Goal: Task Accomplishment & Management: Manage account settings

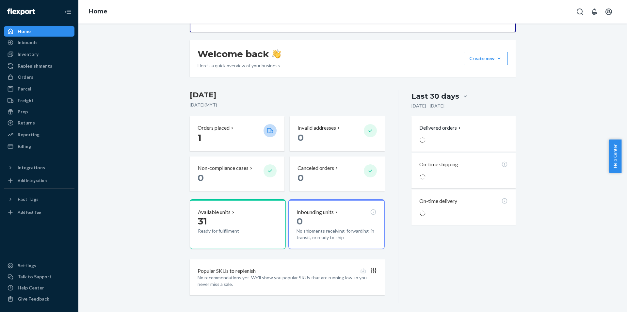
scroll to position [84, 0]
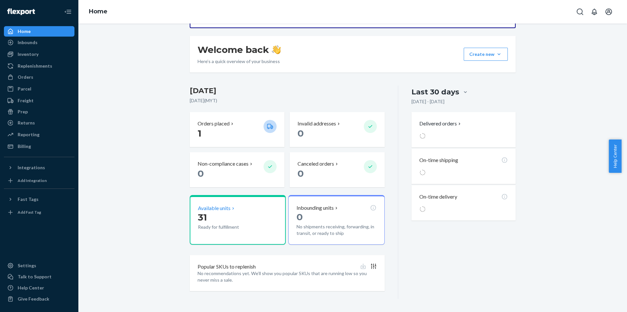
click at [236, 217] on p "31" at bounding box center [228, 217] width 60 height 12
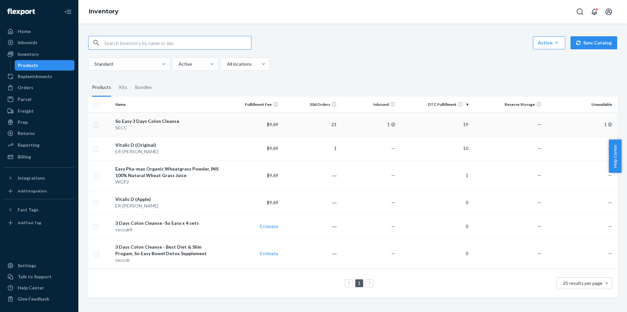
click at [151, 123] on div "So Easy 3 Days Colon Cleanse" at bounding box center [167, 121] width 105 height 7
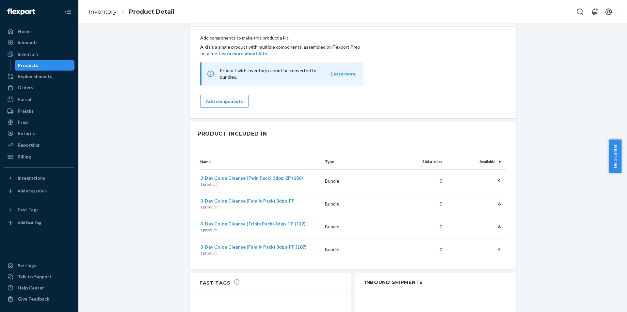
scroll to position [599, 0]
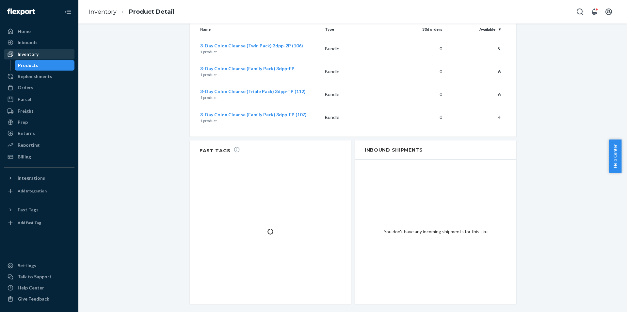
click at [31, 52] on div "Inventory" at bounding box center [28, 54] width 21 height 7
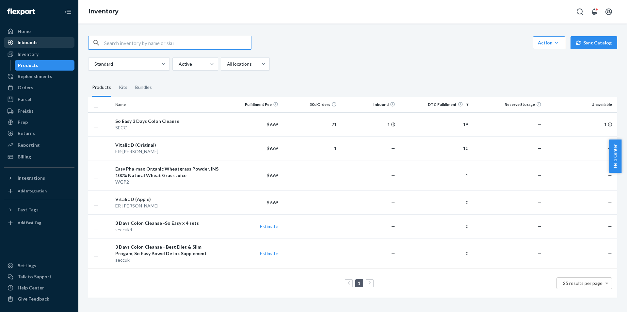
click at [33, 47] on link "Inbounds" at bounding box center [39, 42] width 71 height 10
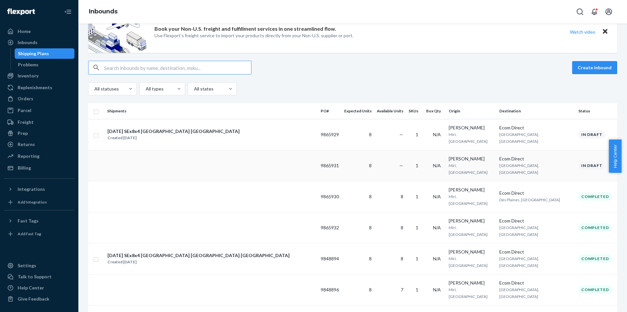
scroll to position [33, 0]
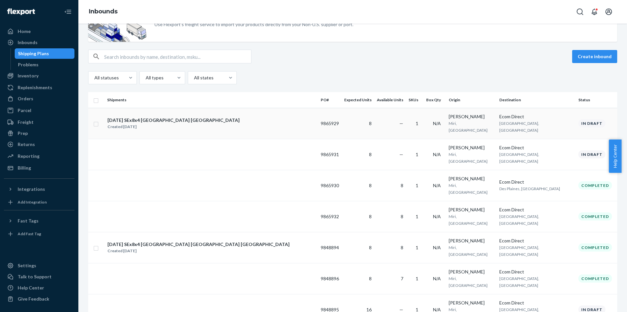
click at [96, 122] on input "checkbox" at bounding box center [95, 123] width 5 height 7
click at [516, 57] on div "Duplicate" at bounding box center [514, 56] width 22 height 7
checkbox input "false"
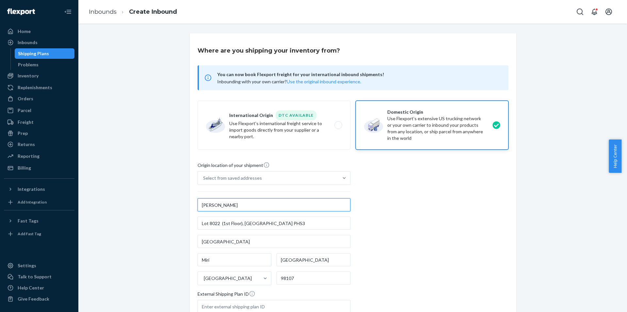
scroll to position [85, 0]
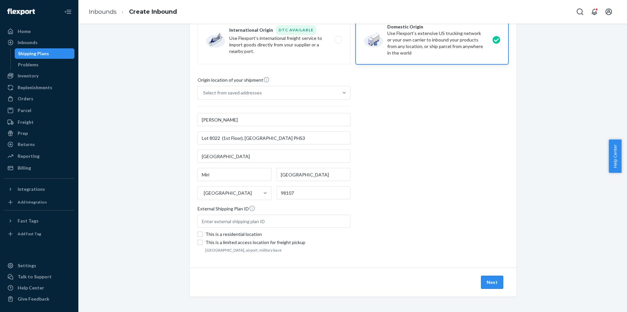
click at [484, 281] on button "Next" at bounding box center [492, 282] width 22 height 13
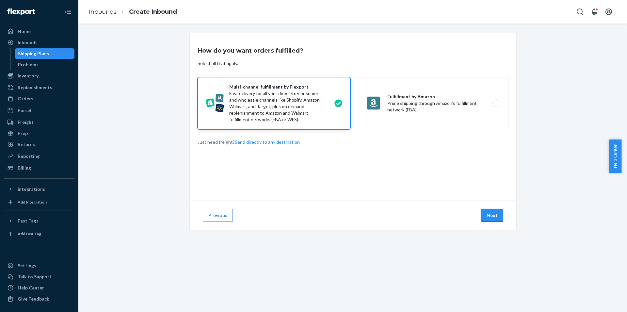
click at [494, 211] on button "Next" at bounding box center [492, 215] width 22 height 13
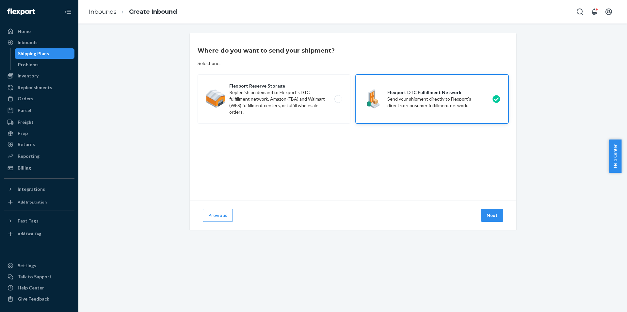
click at [494, 211] on button "Next" at bounding box center [492, 215] width 22 height 13
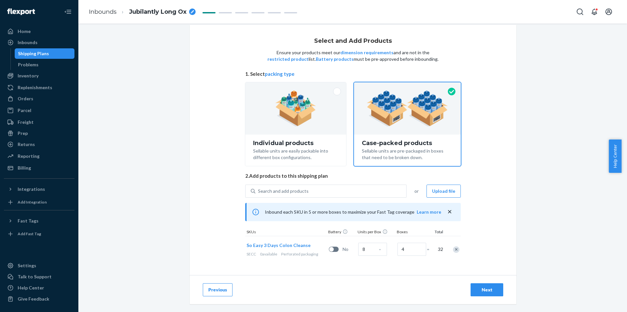
scroll to position [9, 0]
click at [478, 290] on div "Next" at bounding box center [487, 290] width 22 height 7
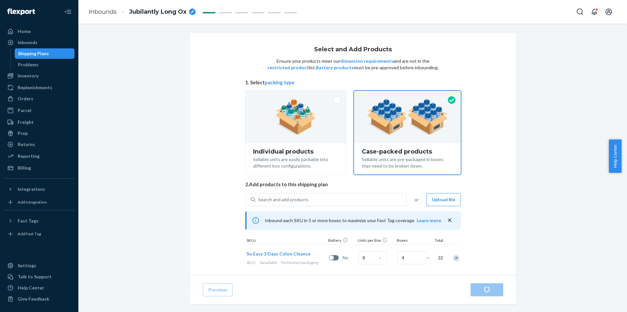
radio input "true"
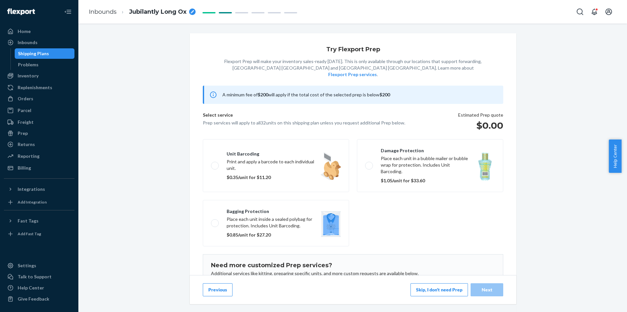
scroll to position [42, 0]
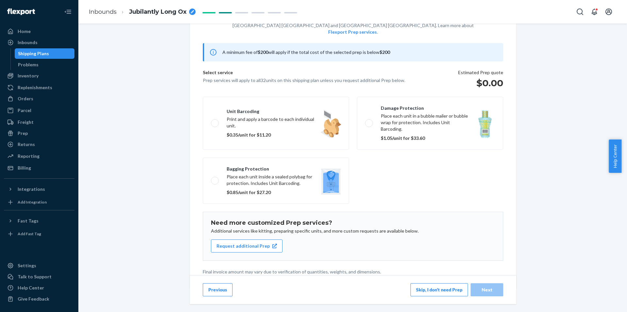
click at [425, 283] on div "Previous Skip, I don't need Prep Next" at bounding box center [353, 289] width 327 height 29
click at [421, 291] on button "Skip, I don't need Prep" at bounding box center [440, 289] width 58 height 13
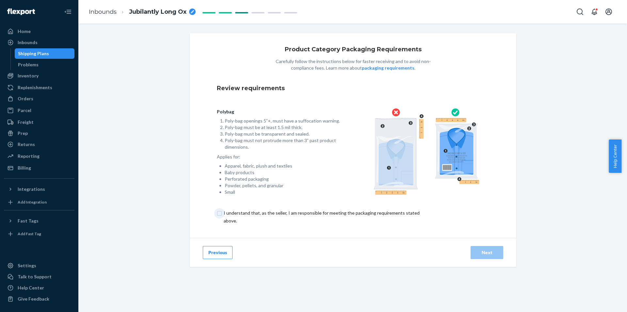
click at [366, 212] on input "checkbox" at bounding box center [325, 217] width 217 height 16
checkbox input "true"
click at [484, 255] on div "Next" at bounding box center [487, 252] width 22 height 7
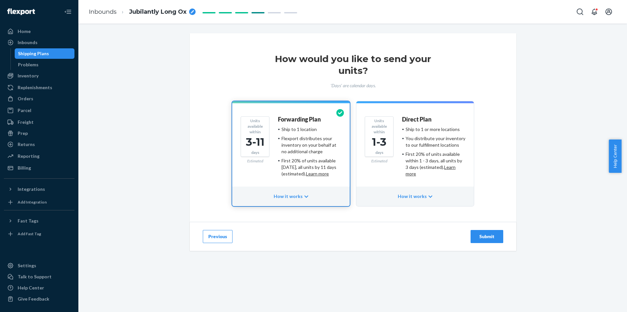
click at [370, 117] on div "Units available within 1-3 days" at bounding box center [379, 136] width 29 height 41
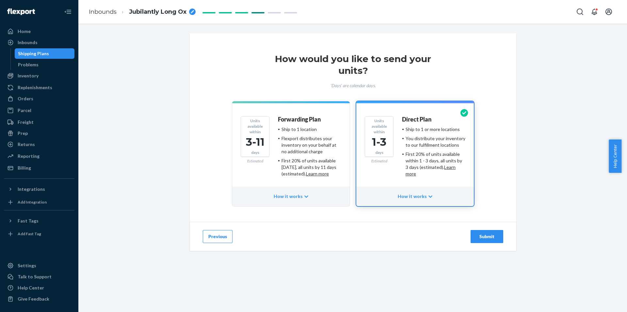
click at [488, 231] on button "Submit" at bounding box center [487, 236] width 33 height 13
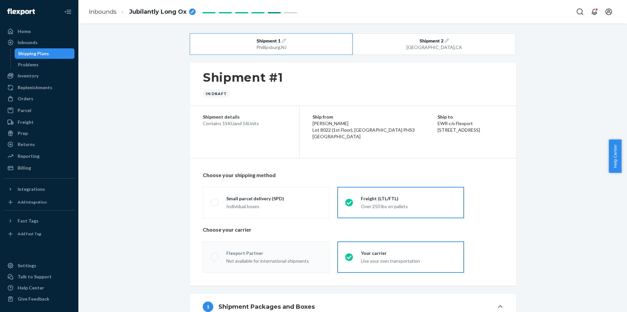
click at [148, 8] on span "Jubilantly Long Ox" at bounding box center [158, 12] width 58 height 8
radio input "true"
radio input "false"
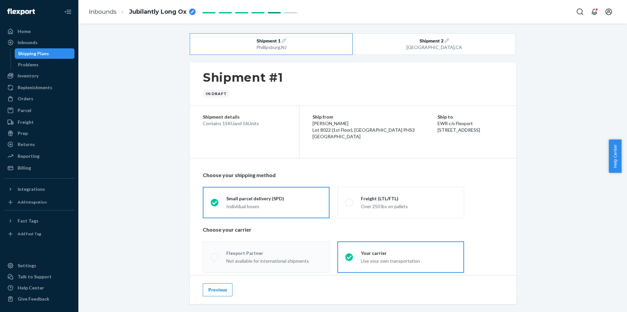
click at [51, 50] on div "Shipping Plans" at bounding box center [44, 53] width 59 height 9
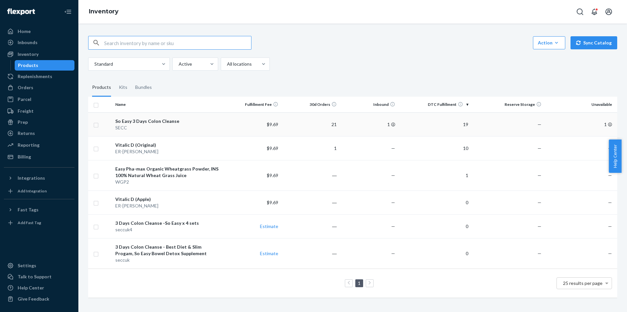
click at [182, 122] on div "So Easy 3 Days Colon Cleanse" at bounding box center [167, 121] width 105 height 7
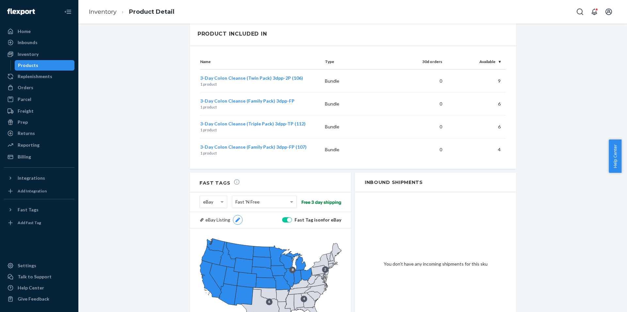
scroll to position [599, 0]
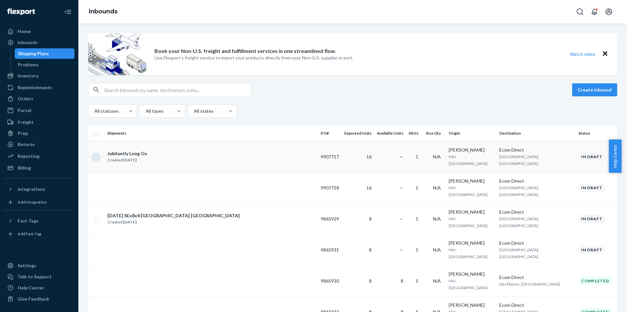
click at [95, 155] on input "checkbox" at bounding box center [95, 156] width 5 height 7
click at [543, 90] on div "Delete" at bounding box center [552, 90] width 22 height 7
checkbox input "false"
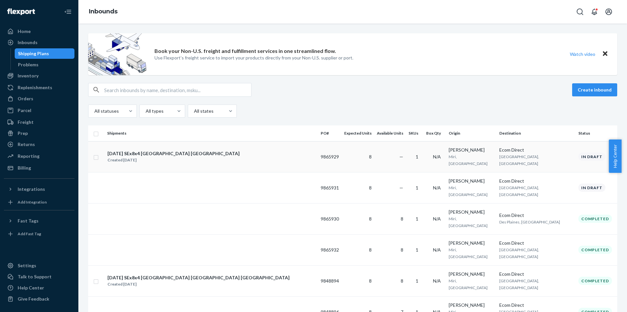
click at [507, 152] on div "Ecom Direct" at bounding box center [537, 150] width 74 height 7
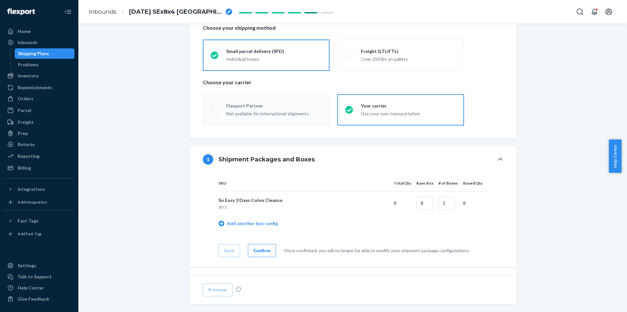
scroll to position [200, 0]
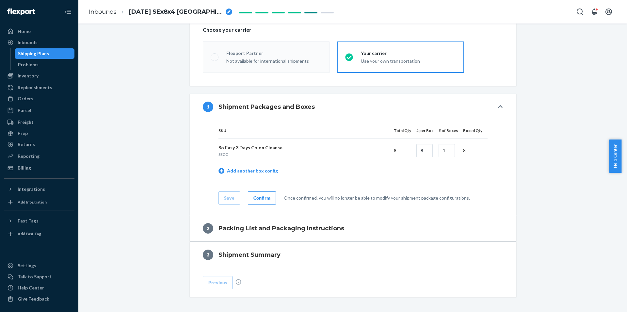
click at [259, 199] on div "Confirm" at bounding box center [262, 198] width 17 height 7
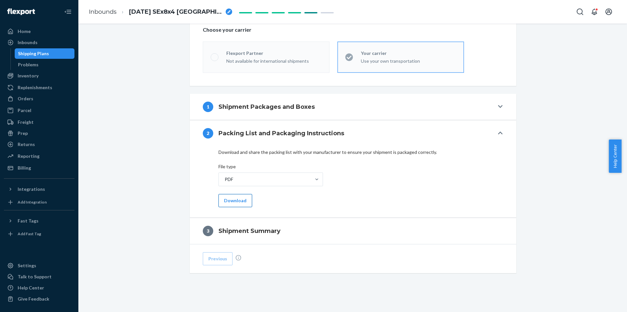
click at [222, 200] on button "Download" at bounding box center [236, 200] width 34 height 13
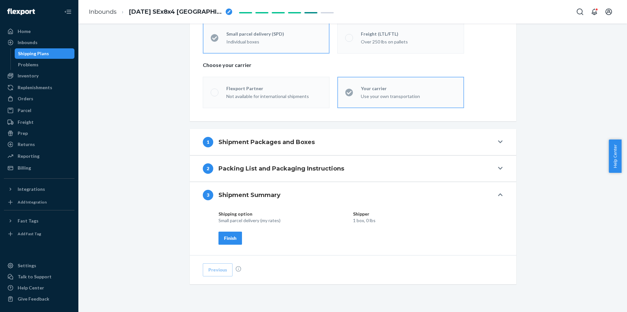
scroll to position [181, 0]
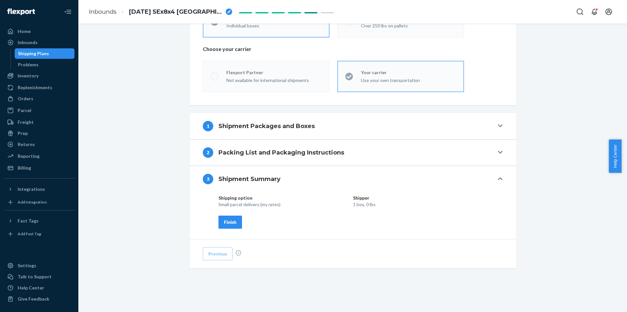
click at [228, 222] on div "Finish" at bounding box center [230, 222] width 12 height 7
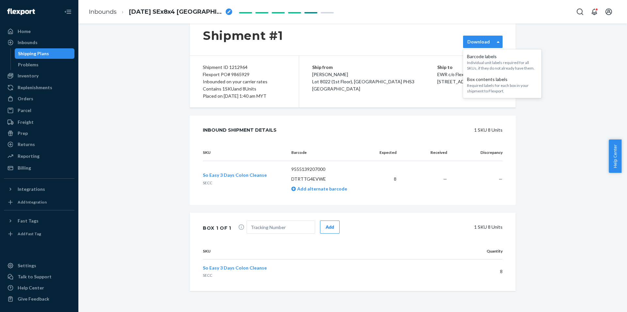
click at [489, 42] on div "Download" at bounding box center [479, 42] width 31 height 7
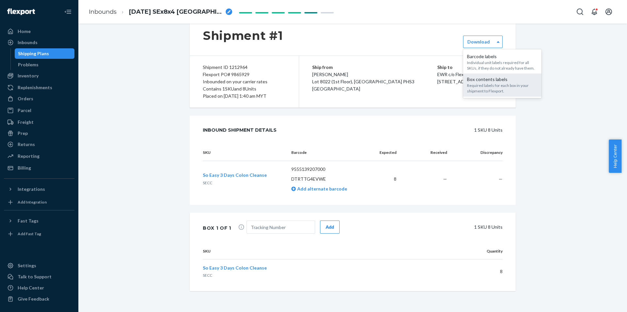
click at [496, 90] on div "Required labels for each box in your shipment to Flexport." at bounding box center [502, 88] width 71 height 11
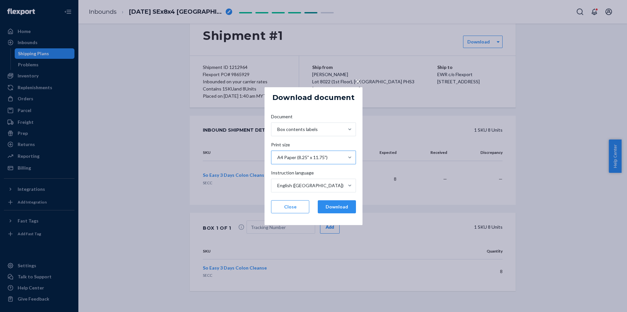
drag, startPoint x: 295, startPoint y: 207, endPoint x: 326, endPoint y: 162, distance: 54.7
click at [295, 206] on button "Close" at bounding box center [290, 206] width 38 height 13
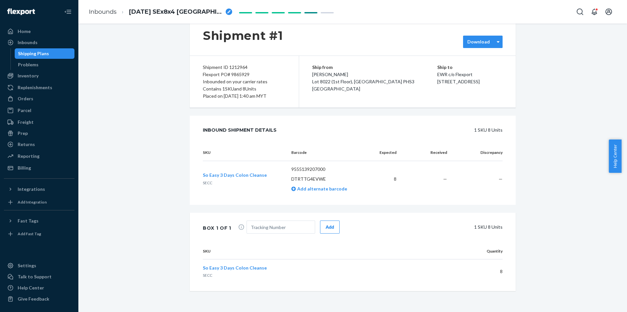
click at [482, 38] on div "Download" at bounding box center [483, 42] width 40 height 12
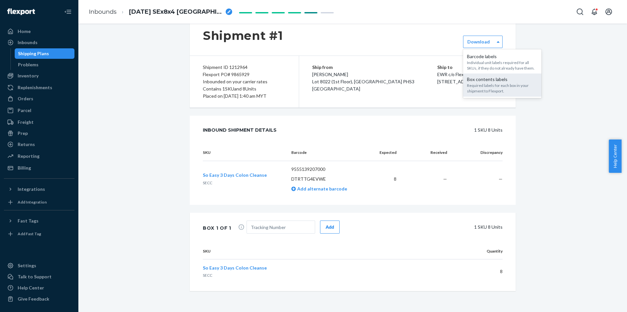
click at [485, 84] on div "Required labels for each box in your shipment to Flexport." at bounding box center [502, 88] width 71 height 11
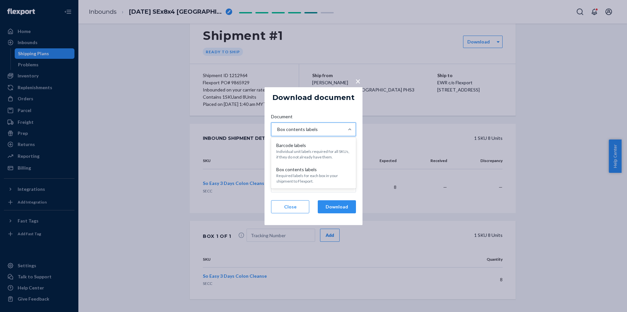
click at [336, 132] on div "Box contents labels" at bounding box center [308, 129] width 73 height 13
click at [277, 132] on input "Document option [object Object] focused, 1 of 2. 2 results available. Use Up an…" at bounding box center [277, 129] width 1 height 7
click at [349, 207] on button "Download" at bounding box center [337, 206] width 38 height 13
drag, startPoint x: 289, startPoint y: 204, endPoint x: 298, endPoint y: 208, distance: 11.0
click at [289, 207] on button "Close" at bounding box center [290, 206] width 38 height 13
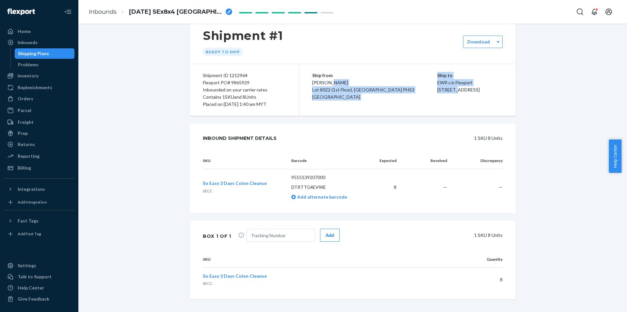
drag, startPoint x: 434, startPoint y: 84, endPoint x: 458, endPoint y: 88, distance: 24.4
click at [455, 88] on div "Ship from Ryan Hii Lot 8022 (1st Floor), Pusat Bandar Shophouses PHS3 Bandar Ba…" at bounding box center [407, 90] width 217 height 52
drag, startPoint x: 458, startPoint y: 88, endPoint x: 451, endPoint y: 87, distance: 7.3
click at [456, 88] on span "[STREET_ADDRESS]" at bounding box center [459, 90] width 42 height 6
drag, startPoint x: 435, startPoint y: 83, endPoint x: 458, endPoint y: 89, distance: 23.9
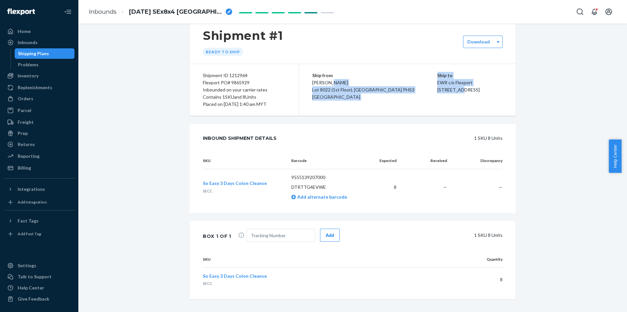
click at [459, 88] on div "Ship from Ryan Hii Lot 8022 (1st Floor), Pusat Bandar Shophouses PHS3 Bandar Ba…" at bounding box center [407, 90] width 217 height 52
click at [438, 83] on p "EWR c/o Flexport" at bounding box center [470, 82] width 65 height 7
drag, startPoint x: 435, startPoint y: 82, endPoint x: 484, endPoint y: 100, distance: 52.4
click at [484, 93] on div "Ship to EWR c/o Flexport 3000 Rand Blvd Phillipsburg, NJ 08865" at bounding box center [470, 83] width 65 height 22
copy div "EWR c/o Flexport 3000 Rand Blvd Phillipsburg, NJ 08865"
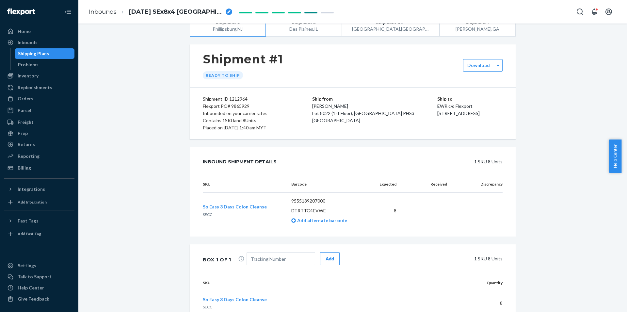
scroll to position [0, 0]
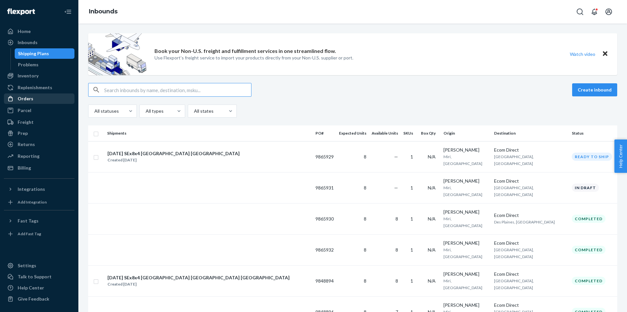
click at [40, 98] on div "Orders" at bounding box center [39, 98] width 69 height 9
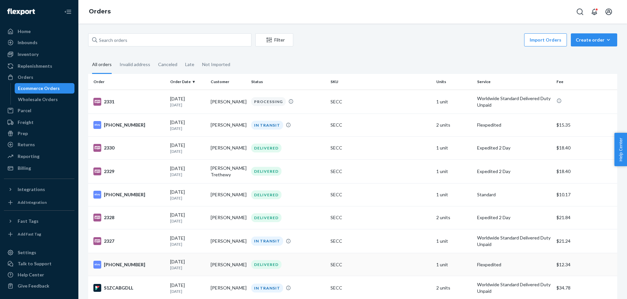
click at [352, 258] on td "SECC" at bounding box center [381, 264] width 106 height 23
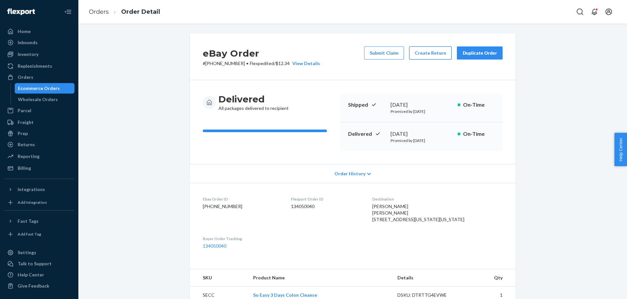
click at [428, 55] on button "Create Return" at bounding box center [430, 52] width 42 height 13
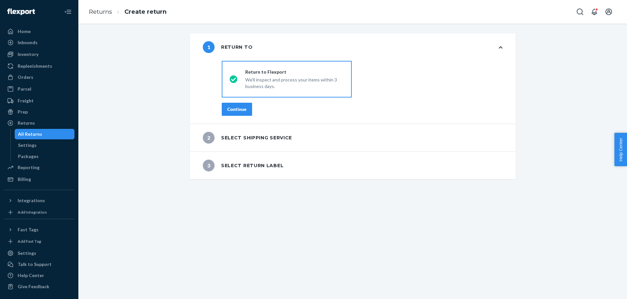
click at [624, 154] on span "Help Center" at bounding box center [621, 149] width 13 height 33
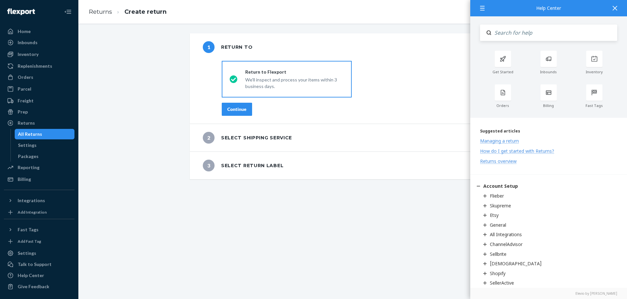
click at [508, 153] on div "How do I get started with Returns?" at bounding box center [517, 151] width 74 height 6
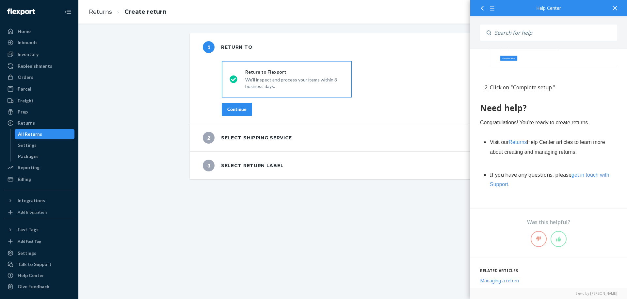
scroll to position [924, 0]
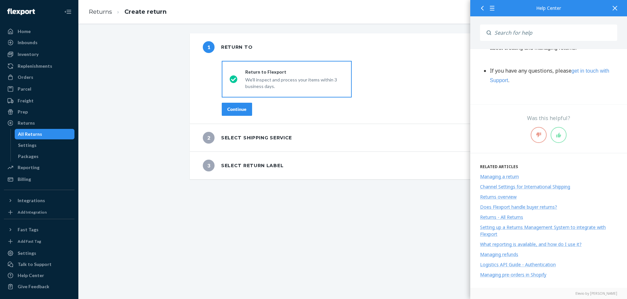
click at [512, 195] on div "Returns overview" at bounding box center [498, 196] width 37 height 6
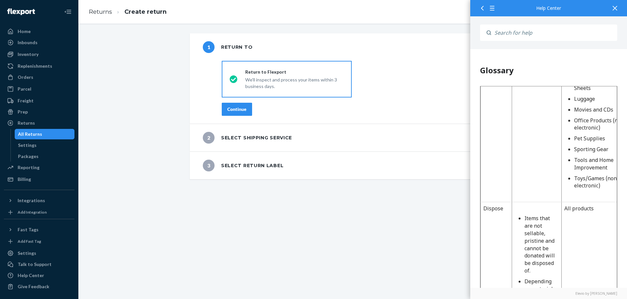
scroll to position [0, 0]
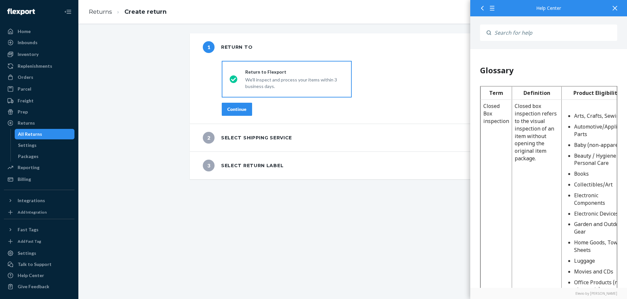
click at [614, 3] on div at bounding box center [615, 8] width 14 height 16
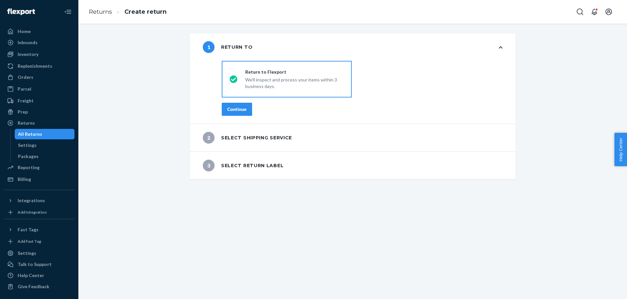
click at [224, 111] on button "Continue" at bounding box center [237, 109] width 30 height 13
